Goal: Task Accomplishment & Management: Manage account settings

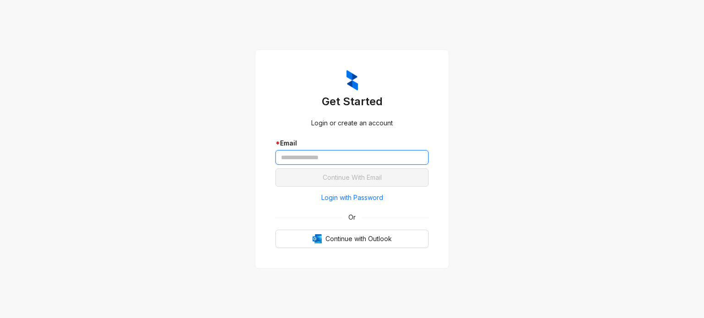
drag, startPoint x: 329, startPoint y: 157, endPoint x: 334, endPoint y: 161, distance: 6.2
click at [329, 157] on input "text" at bounding box center [351, 157] width 153 height 15
click at [344, 163] on input "text" at bounding box center [351, 157] width 153 height 15
type input "**********"
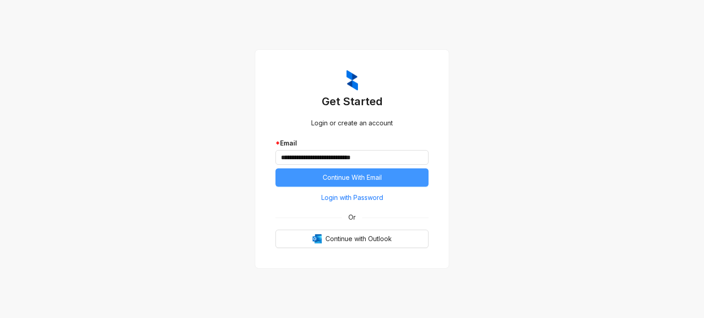
click at [358, 178] on span "Continue With Email" at bounding box center [352, 178] width 59 height 10
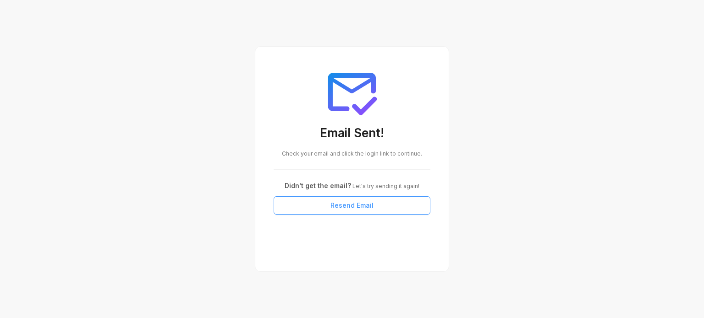
click at [374, 203] on button "Resend Email" at bounding box center [352, 206] width 157 height 18
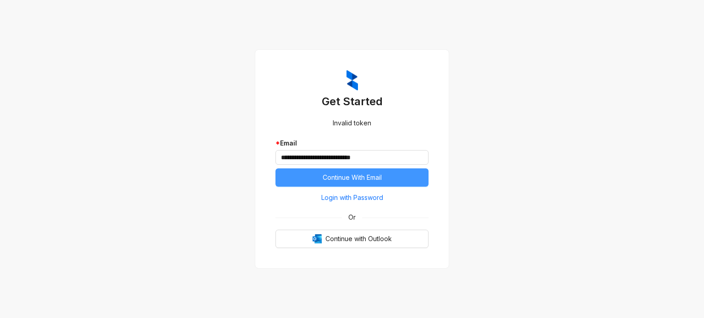
click at [362, 176] on span "Continue With Email" at bounding box center [352, 178] width 59 height 10
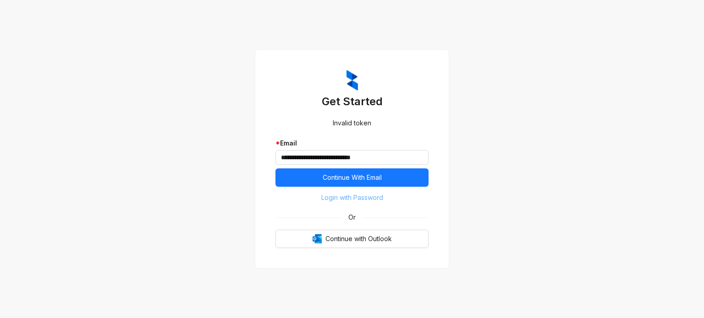
click at [354, 198] on span "Login with Password" at bounding box center [352, 198] width 62 height 10
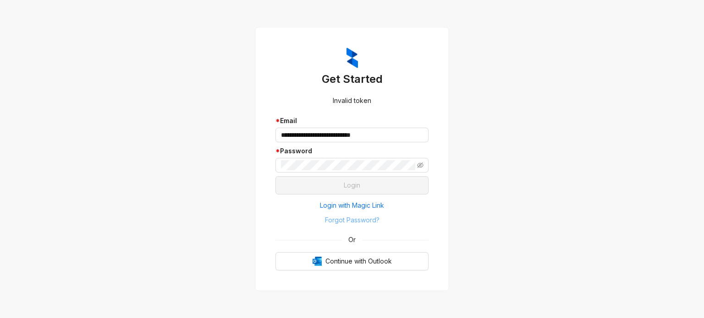
click at [364, 220] on span "Forgot Password?" at bounding box center [352, 220] width 55 height 10
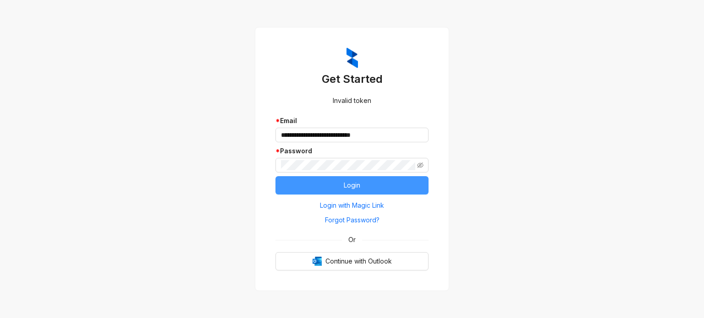
click at [396, 188] on button "Login" at bounding box center [351, 185] width 153 height 18
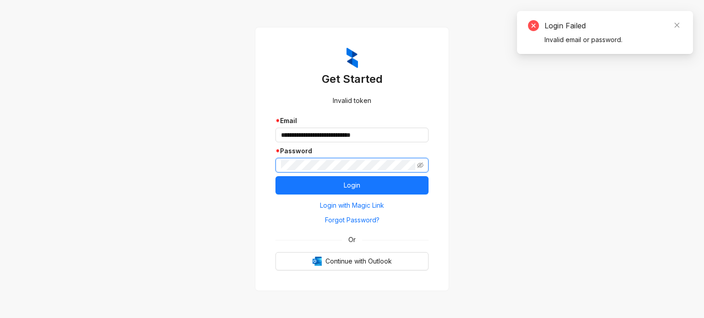
click at [246, 161] on div "**********" at bounding box center [352, 159] width 704 height 318
click at [365, 220] on span "Forgot Password?" at bounding box center [352, 220] width 55 height 10
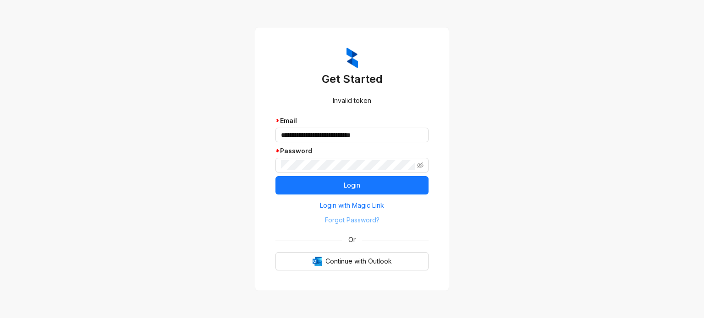
click at [361, 218] on span "Forgot Password?" at bounding box center [352, 220] width 55 height 10
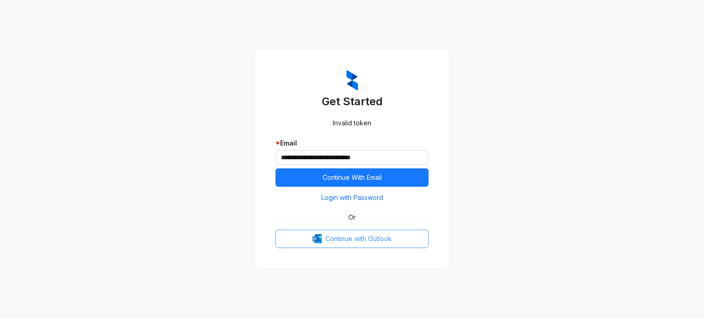
click at [359, 240] on span "Continue with Outlook" at bounding box center [358, 239] width 66 height 10
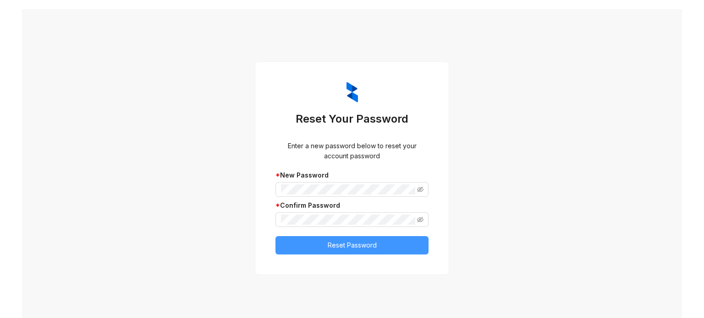
click at [336, 248] on span "Reset Password" at bounding box center [352, 246] width 49 height 10
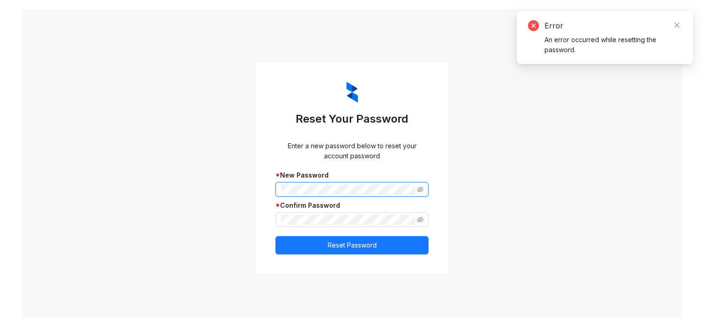
click at [228, 180] on div "Reset Your Password Enter a new password below to reset your account password *…" at bounding box center [352, 168] width 660 height 318
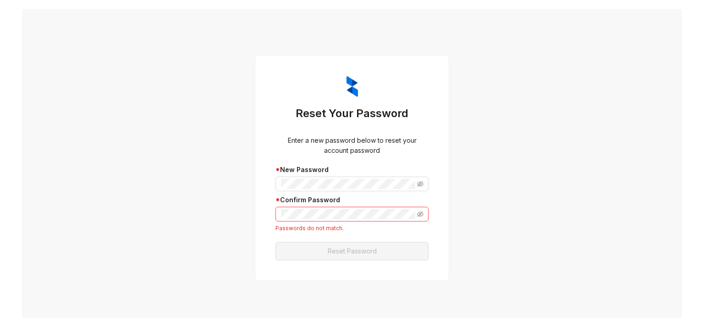
click at [130, 190] on div "Reset Your Password Enter a new password below to reset your account password *…" at bounding box center [352, 168] width 660 height 318
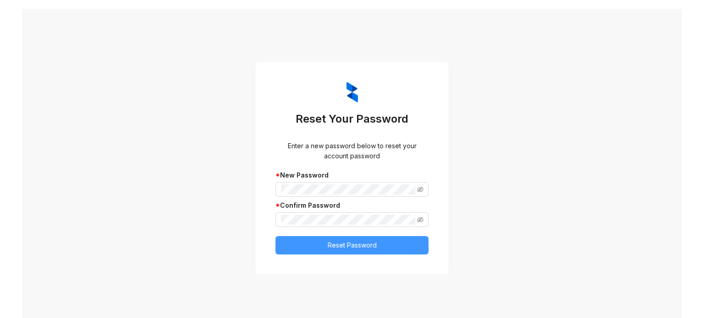
click at [315, 242] on button "Reset Password" at bounding box center [351, 245] width 153 height 18
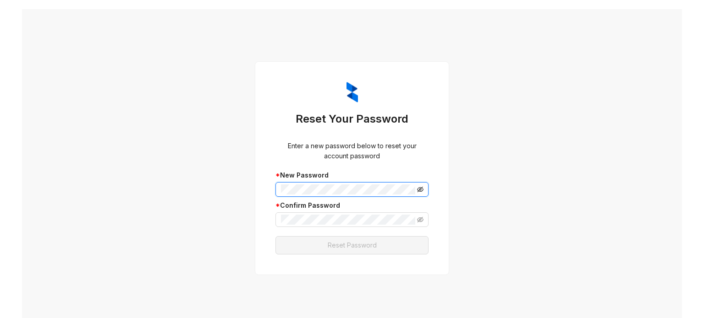
click at [418, 188] on icon "eye-invisible" at bounding box center [420, 189] width 6 height 5
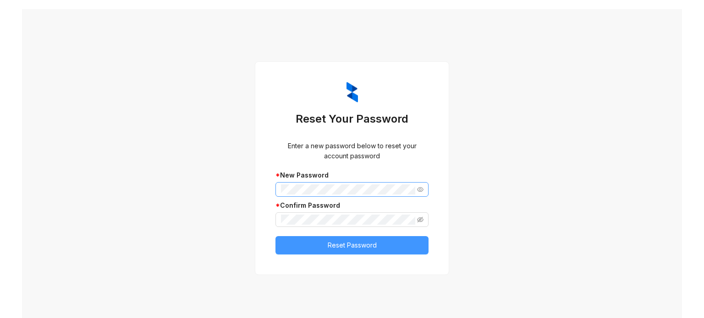
click at [334, 243] on span "Reset Password" at bounding box center [352, 246] width 49 height 10
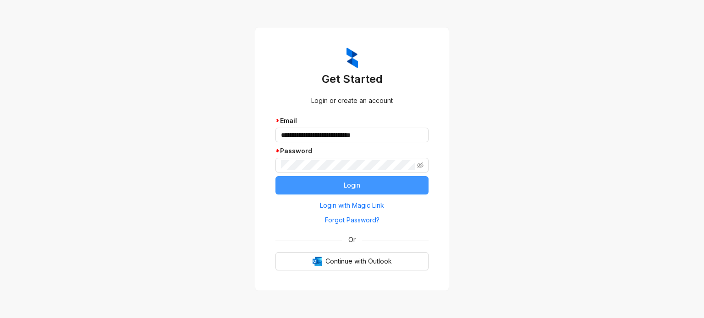
click at [308, 183] on button "Login" at bounding box center [351, 185] width 153 height 18
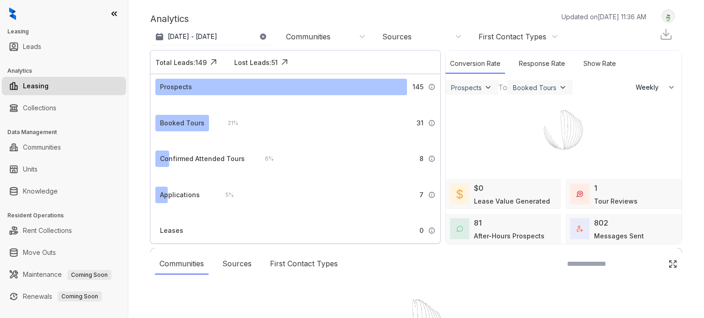
select select "******"
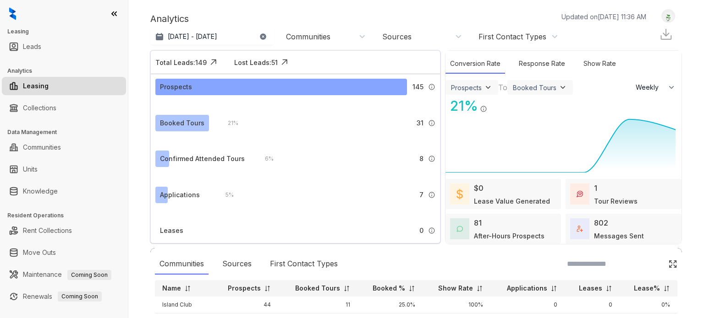
click at [208, 87] on div "Prospects" at bounding box center [281, 87] width 252 height 16
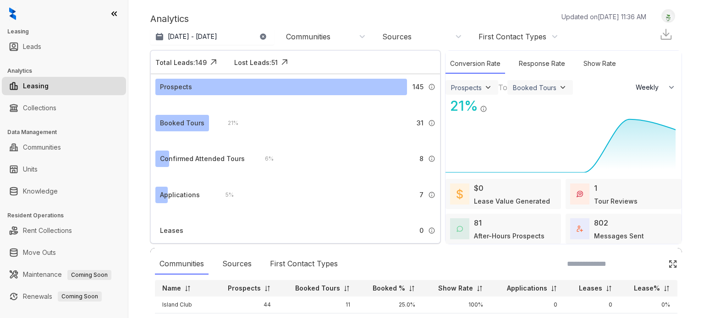
select select "******"
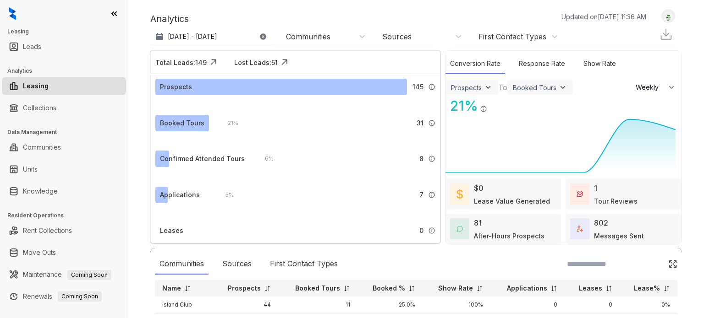
click at [113, 14] on icon at bounding box center [114, 13] width 9 height 9
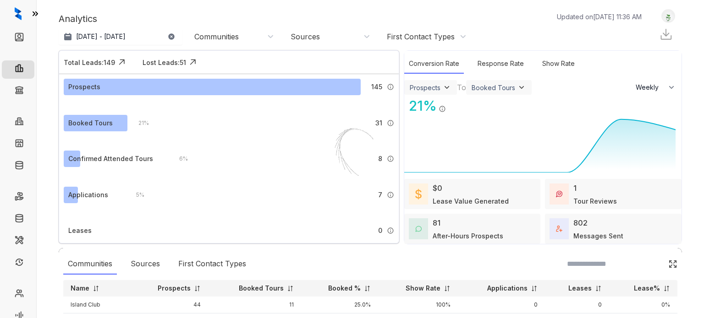
click at [23, 13] on div at bounding box center [18, 13] width 36 height 27
click at [33, 13] on icon at bounding box center [35, 13] width 9 height 9
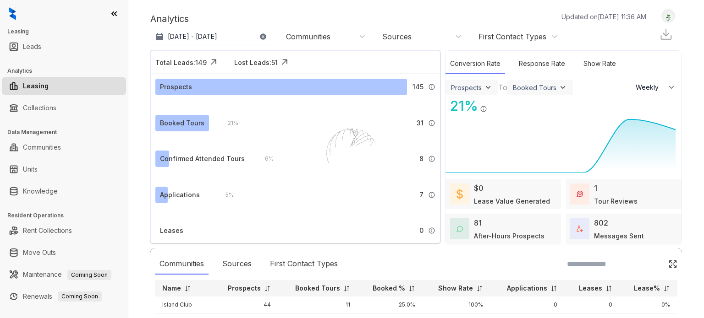
click at [662, 16] on img at bounding box center [668, 16] width 13 height 10
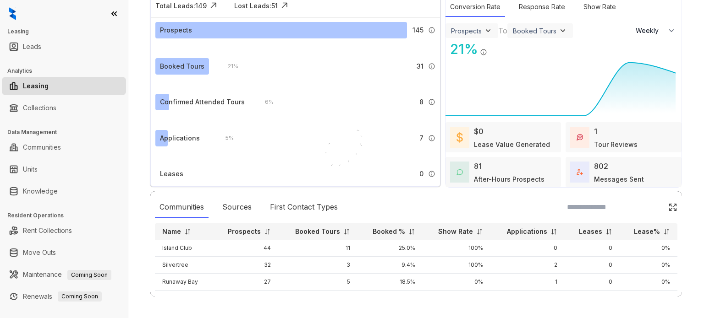
scroll to position [51, 0]
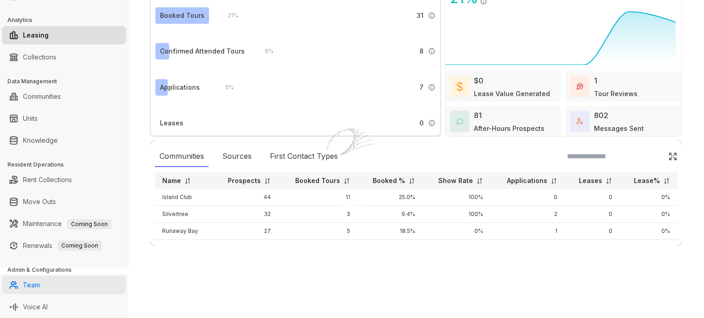
click at [40, 287] on link "Team" at bounding box center [31, 285] width 17 height 18
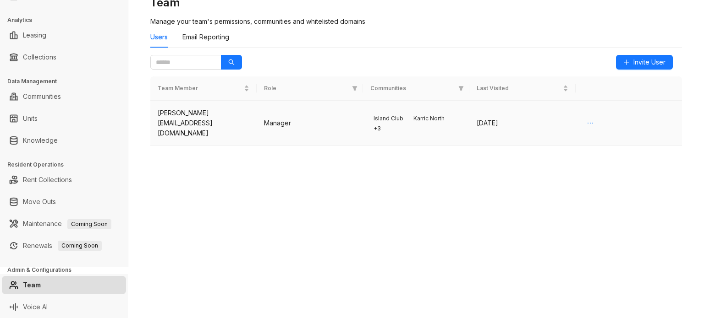
click at [587, 125] on icon "ellipsis" at bounding box center [590, 123] width 7 height 7
click at [481, 167] on div "Team Manage your team's permissions, communities and whitelisted domains Users …" at bounding box center [416, 89] width 532 height 188
click at [638, 60] on span "Invite User" at bounding box center [649, 62] width 32 height 10
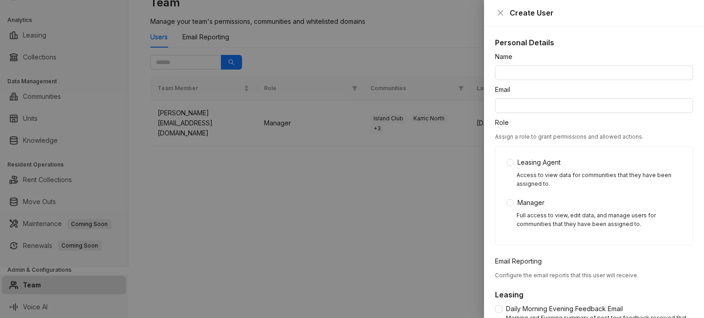
click at [399, 31] on div at bounding box center [352, 159] width 704 height 318
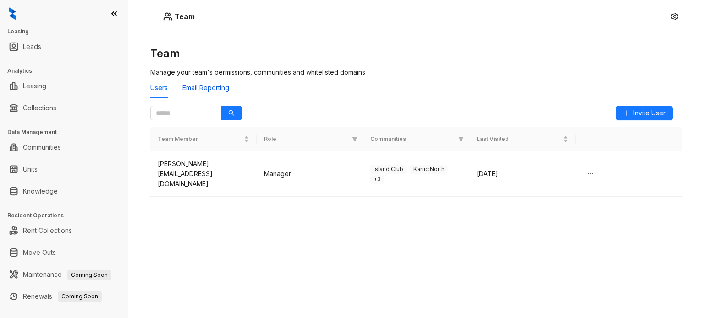
click at [196, 86] on div "Email Reporting" at bounding box center [205, 88] width 47 height 10
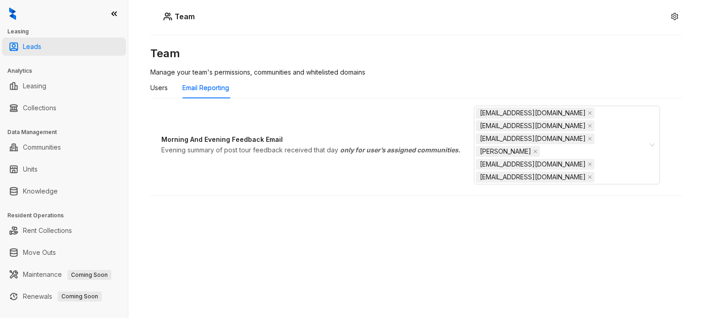
click at [26, 45] on link "Leads" at bounding box center [32, 47] width 18 height 18
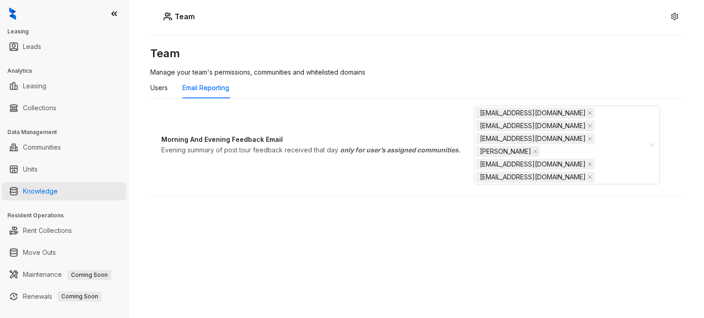
click at [54, 194] on link "Knowledge" at bounding box center [40, 191] width 35 height 18
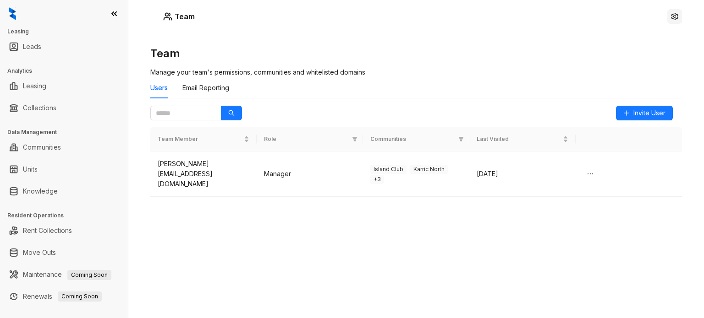
click at [671, 14] on icon "setting" at bounding box center [674, 16] width 7 height 7
click at [471, 15] on div "Team" at bounding box center [416, 16] width 532 height 15
click at [45, 155] on link "Communities" at bounding box center [42, 147] width 38 height 18
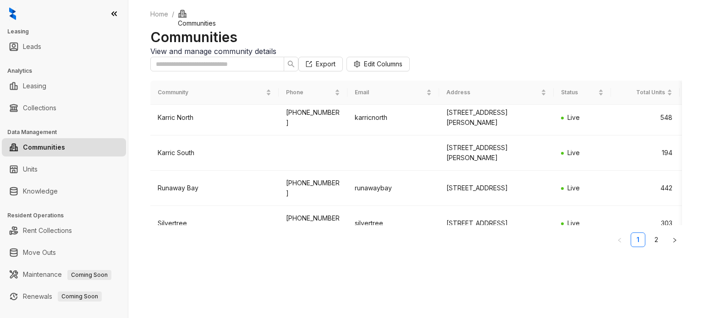
scroll to position [248, 0]
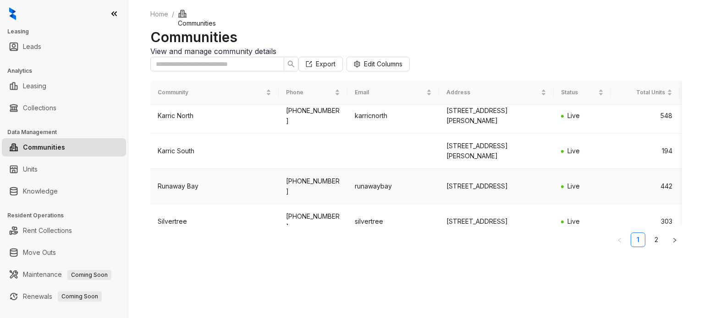
click at [189, 192] on div "Runaway Bay" at bounding box center [215, 186] width 114 height 10
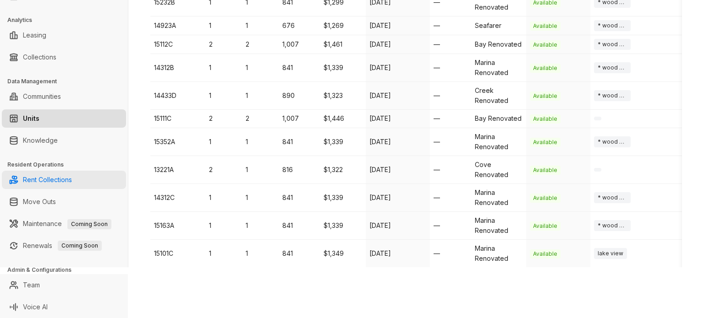
scroll to position [367, 0]
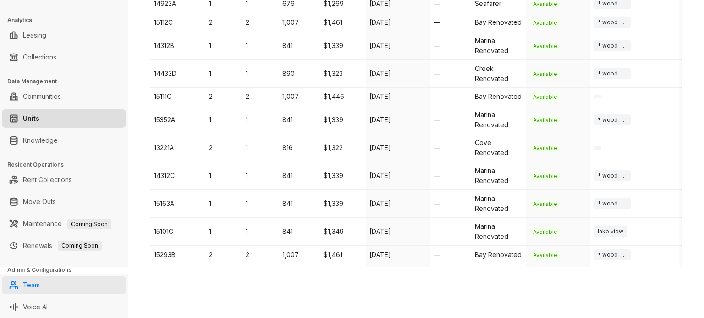
click at [27, 284] on link "Team" at bounding box center [31, 285] width 17 height 18
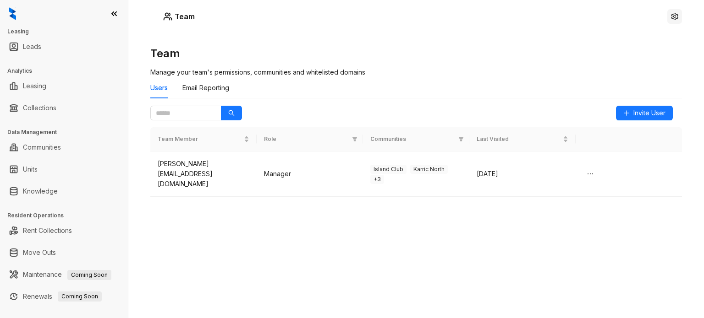
click at [672, 16] on button "button" at bounding box center [674, 16] width 15 height 15
click at [539, 18] on div "Team" at bounding box center [416, 16] width 532 height 15
click at [55, 187] on link "Knowledge" at bounding box center [40, 191] width 35 height 18
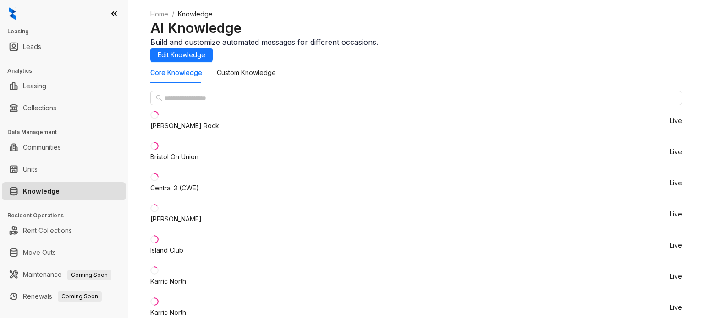
scroll to position [659, 0]
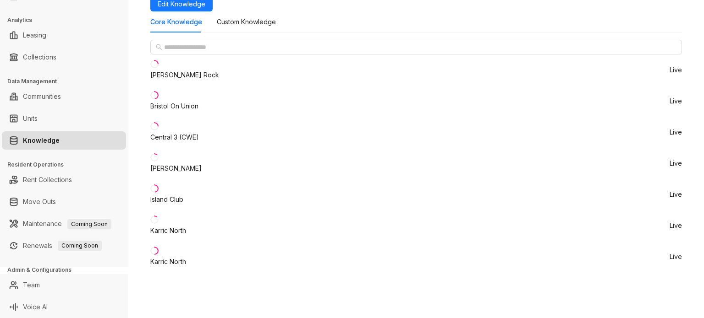
scroll to position [106, 0]
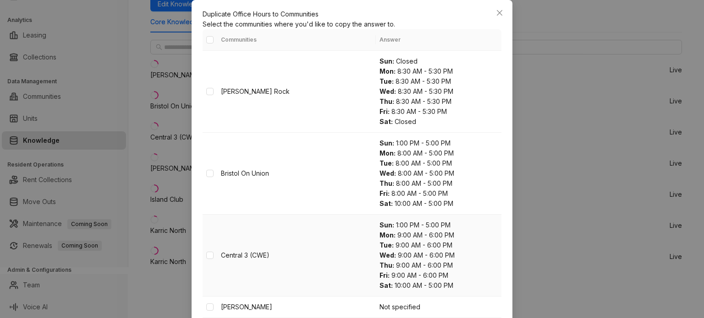
scroll to position [183, 0]
click at [502, 20] on button "Close" at bounding box center [499, 12] width 15 height 15
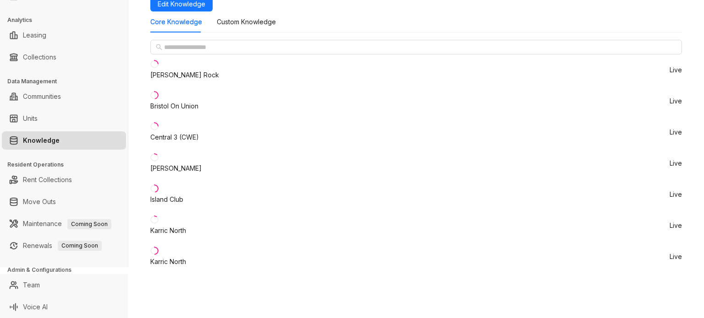
click at [35, 176] on link "Rent Collections" at bounding box center [47, 180] width 49 height 18
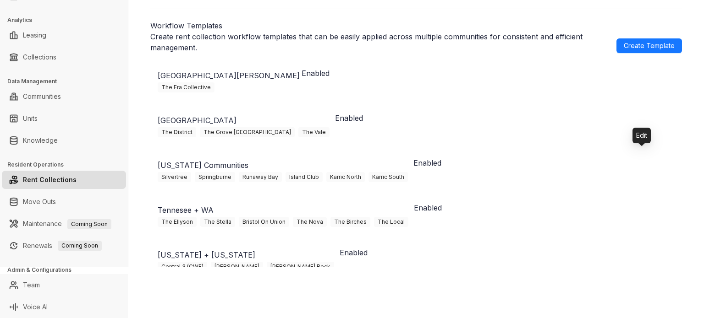
click at [442, 172] on icon "button" at bounding box center [437, 176] width 9 height 9
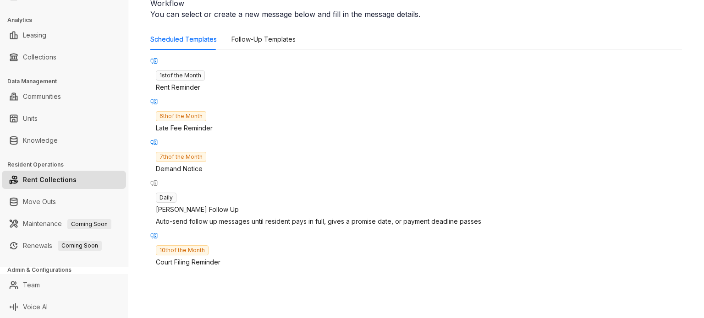
scroll to position [92, 0]
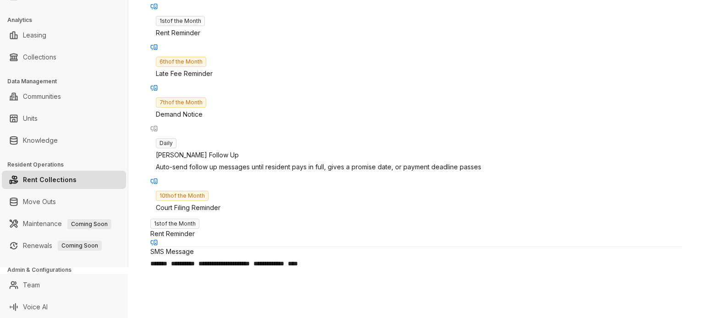
click at [204, 219] on div "1st of the Month Rent Reminder 6th of the Month Late Fee Reminder 7th of the Mo…" at bounding box center [416, 111] width 532 height 216
